Goal: Information Seeking & Learning: Learn about a topic

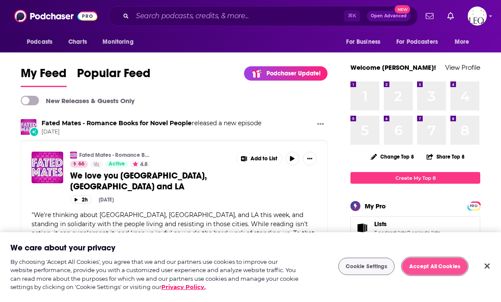
click at [436, 268] on button "Accept All Cookies" at bounding box center [435, 266] width 66 height 17
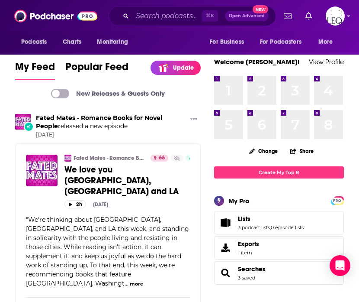
click at [174, 23] on div "⌘ K Open Advanced New" at bounding box center [193, 16] width 168 height 20
click at [172, 18] on input "Search podcasts, credits, & more..." at bounding box center [167, 16] width 70 height 14
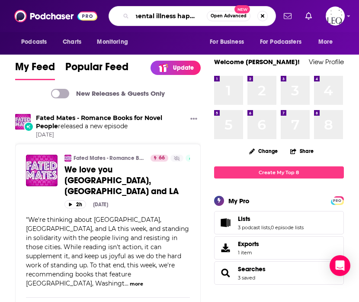
scroll to position [0, 15]
type input "mental illness happy hour"
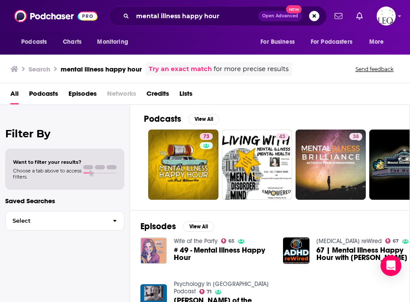
scroll to position [3, 0]
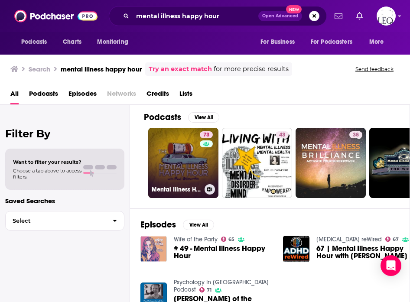
click at [179, 175] on link "73 Mental Illness Happy Hour" at bounding box center [183, 163] width 70 height 70
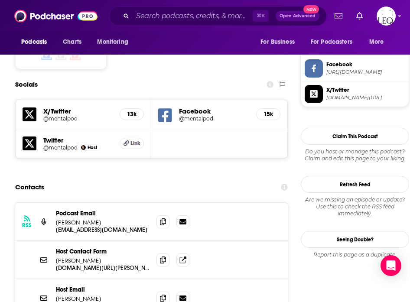
scroll to position [726, 0]
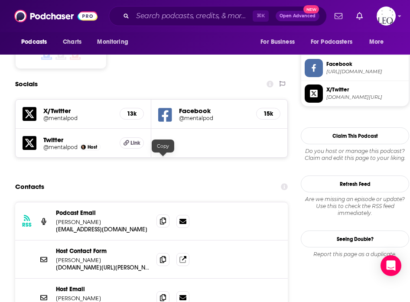
click at [165, 217] on icon at bounding box center [163, 220] width 6 height 7
click at [195, 18] on input "Search podcasts, credits, & more..." at bounding box center [192, 16] width 120 height 14
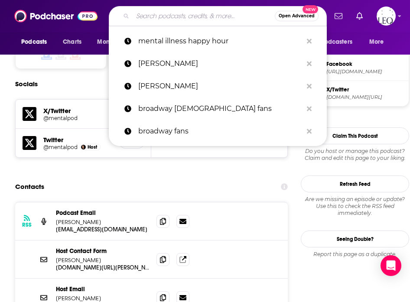
paste input "Out of Office"
type input "Out of Office"
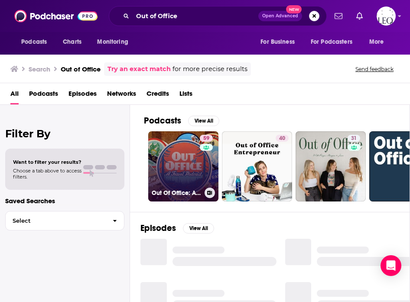
click at [186, 163] on link "59 Out Of Office: A Travel Podcast" at bounding box center [183, 166] width 70 height 70
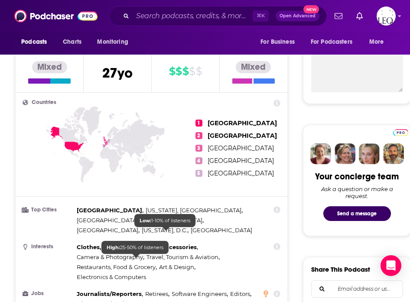
scroll to position [661, 0]
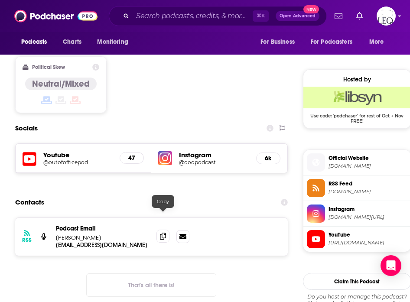
click at [164, 232] on icon at bounding box center [163, 235] width 6 height 7
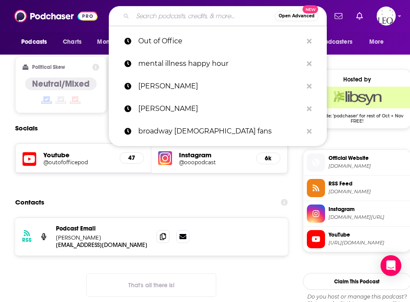
click at [164, 16] on input "Search podcasts, credits, & more..." at bounding box center [203, 16] width 142 height 14
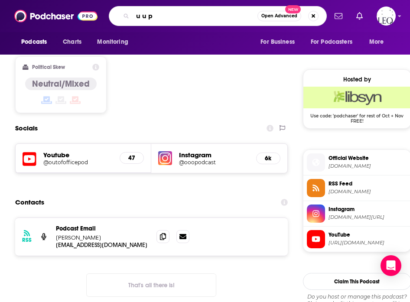
type input "u u p?"
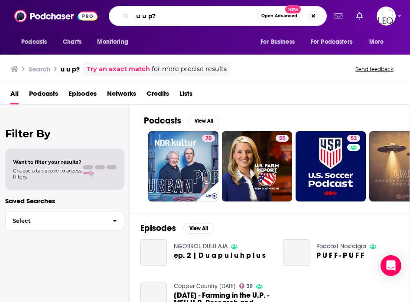
click at [149, 14] on input "u u p?" at bounding box center [194, 16] width 125 height 14
type input "u up?"
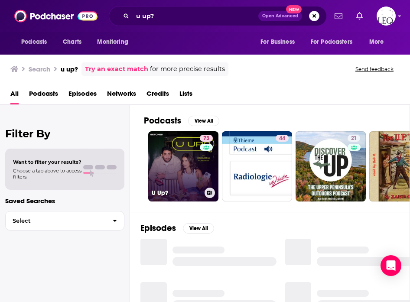
click at [177, 146] on link "73 U Up?" at bounding box center [183, 166] width 70 height 70
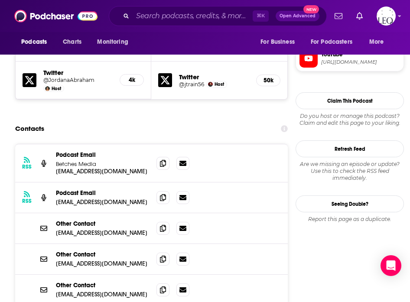
scroll to position [802, 0]
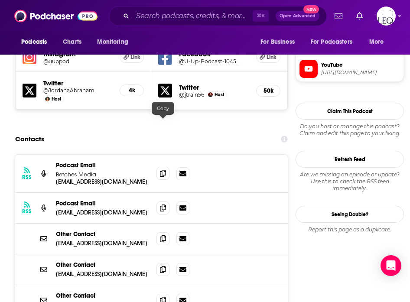
click at [166, 167] on span at bounding box center [162, 173] width 13 height 13
click at [158, 201] on span at bounding box center [162, 207] width 13 height 13
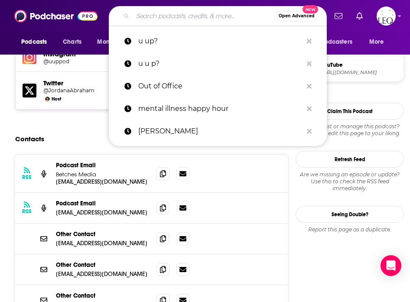
click at [177, 16] on input "Search podcasts, credits, & more..." at bounding box center [203, 16] width 142 height 14
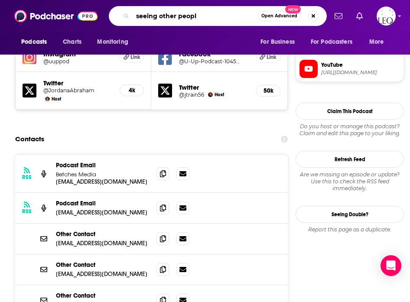
type input "seeing other people"
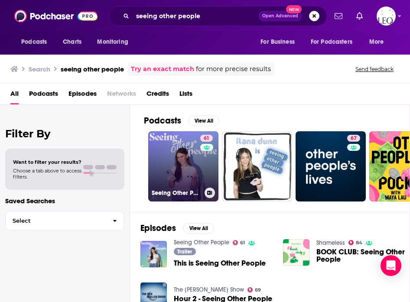
click at [165, 155] on link "61 Seeing Other People" at bounding box center [183, 166] width 70 height 70
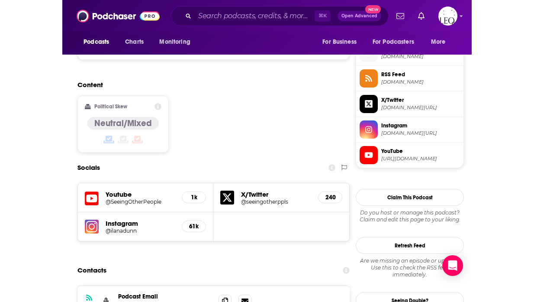
scroll to position [690, 0]
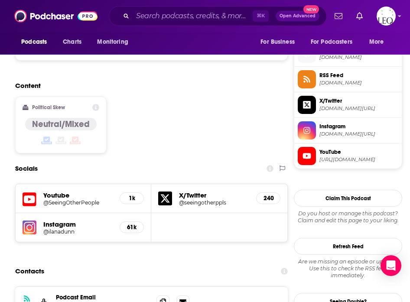
click at [92, 199] on h5 "@SeeingOtherPeople" at bounding box center [74, 202] width 62 height 6
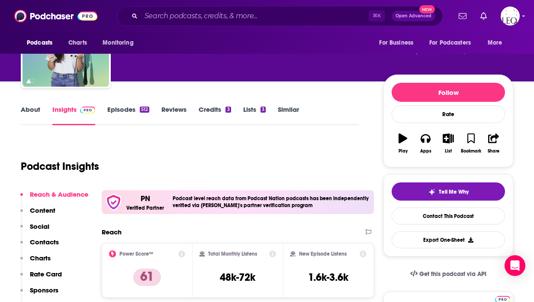
scroll to position [0, 0]
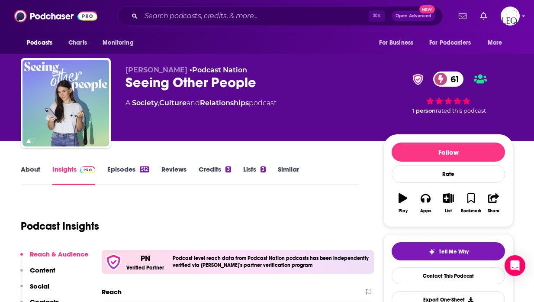
click at [32, 171] on link "About" at bounding box center [30, 175] width 19 height 20
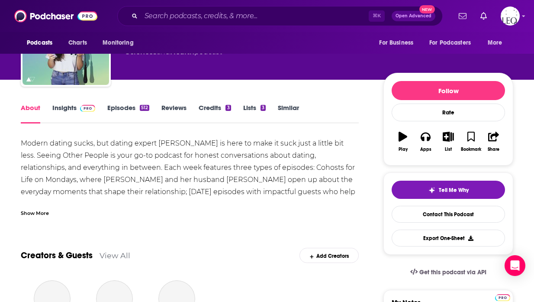
scroll to position [67, 0]
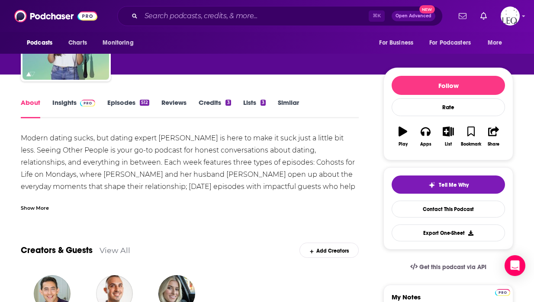
click at [167, 136] on div "Modern dating sucks, but dating expert [PERSON_NAME] is here to make it suck ju…" at bounding box center [190, 180] width 338 height 97
copy div "[PERSON_NAME]"
click at [249, 175] on div "Modern dating sucks, but dating expert [PERSON_NAME] is here to make it suck ju…" at bounding box center [190, 180] width 338 height 97
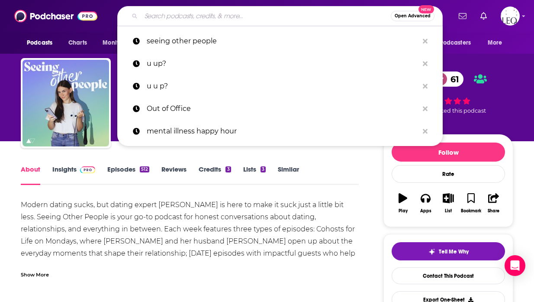
click at [176, 14] on input "Search podcasts, credits, & more..." at bounding box center [266, 16] width 250 height 14
paste input "Why Won't You Date Me?"
type input "Why Won't You Date Me?"
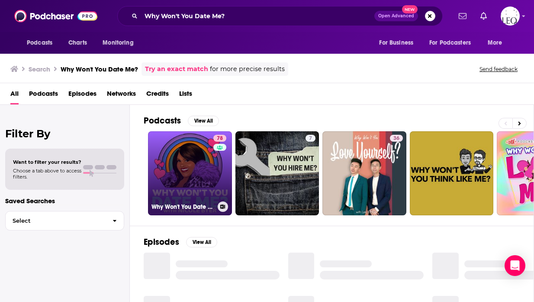
click at [182, 161] on link "78 Why Won't You Date Me? with [PERSON_NAME]" at bounding box center [190, 173] width 84 height 84
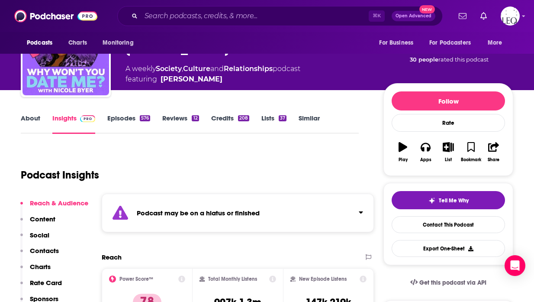
scroll to position [69, 0]
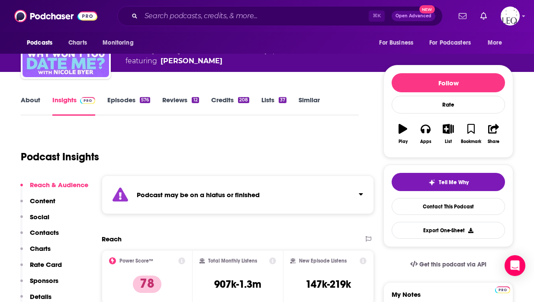
click at [226, 99] on link "Credits 208" at bounding box center [230, 106] width 38 height 20
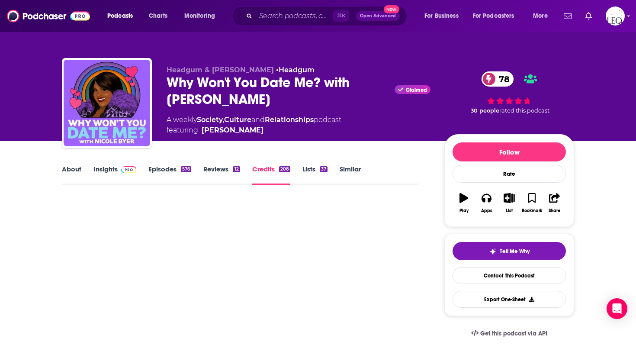
click at [77, 170] on link "About" at bounding box center [71, 175] width 19 height 20
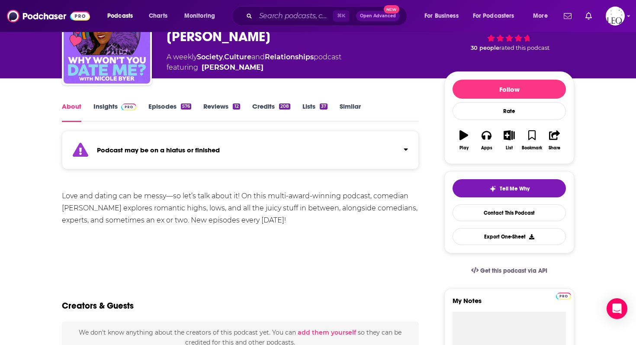
scroll to position [64, 0]
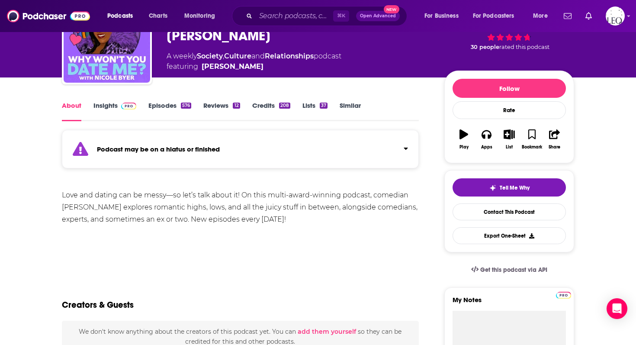
click at [276, 106] on link "Credits 208" at bounding box center [271, 111] width 38 height 20
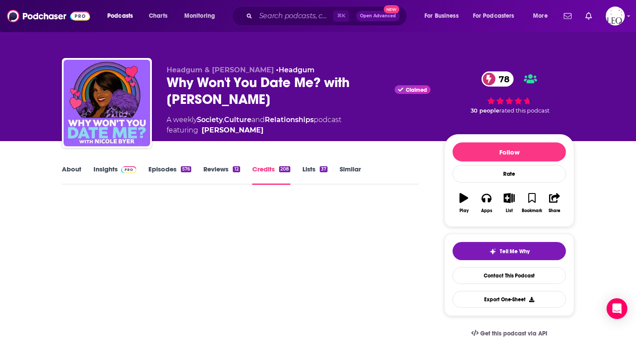
click at [74, 165] on link "About" at bounding box center [71, 175] width 19 height 20
